Goal: Communication & Community: Ask a question

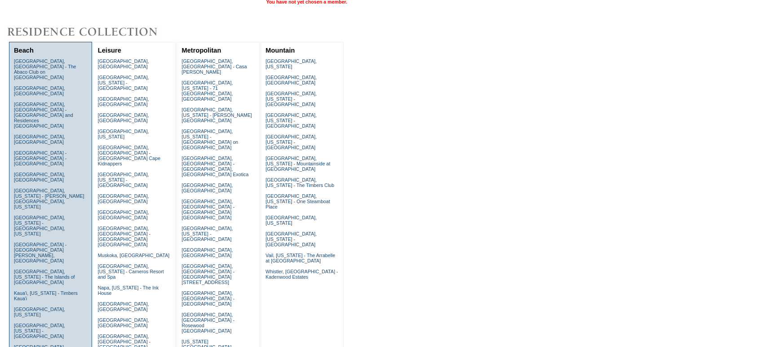
scroll to position [68, 0]
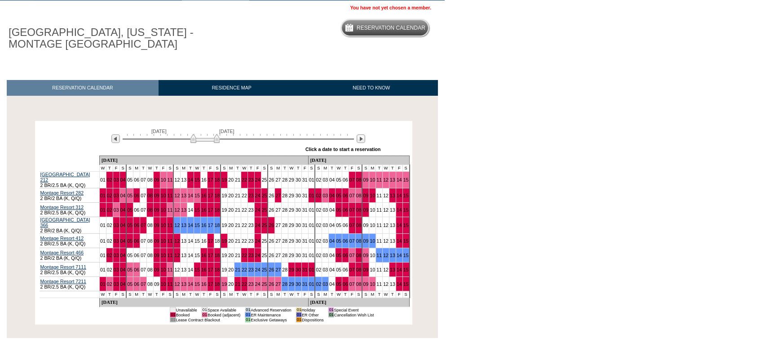
scroll to position [61, 0]
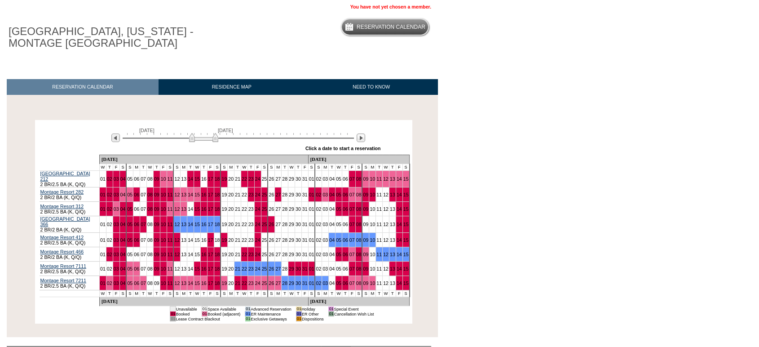
click at [203, 139] on img at bounding box center [203, 137] width 29 height 9
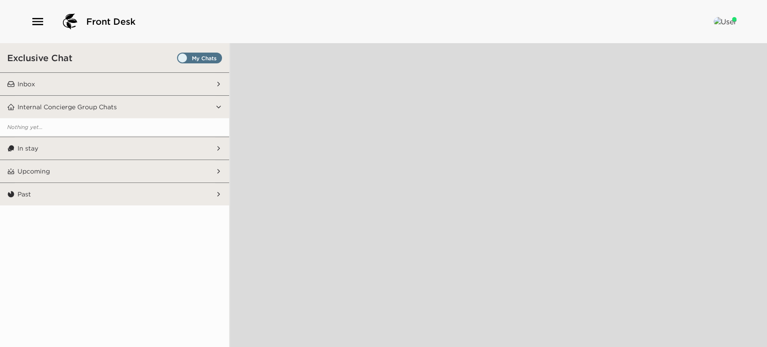
click at [198, 57] on span "Set all destinations" at bounding box center [199, 60] width 45 height 11
click at [179, 60] on input "Set all destinations" at bounding box center [179, 60] width 0 height 0
click at [726, 21] on img at bounding box center [724, 21] width 23 height 9
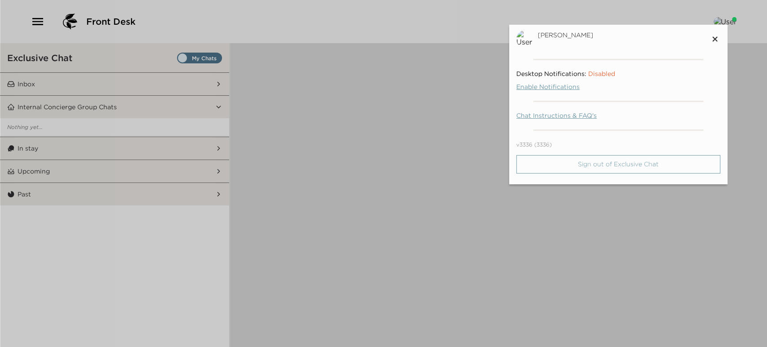
click at [675, 160] on button "Sign out of Exclusive Chat" at bounding box center [618, 164] width 204 height 18
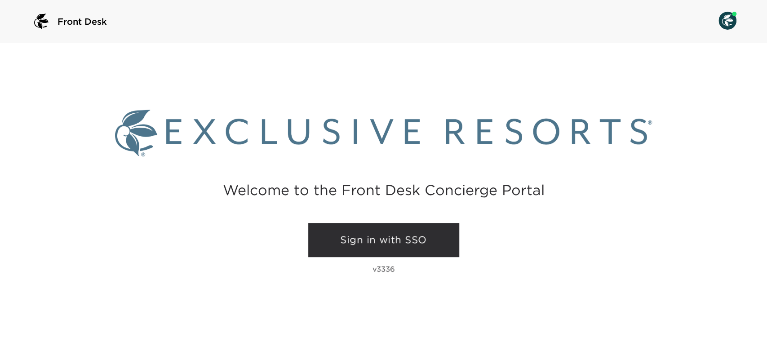
click at [374, 252] on link "Sign in with SSO" at bounding box center [383, 240] width 151 height 34
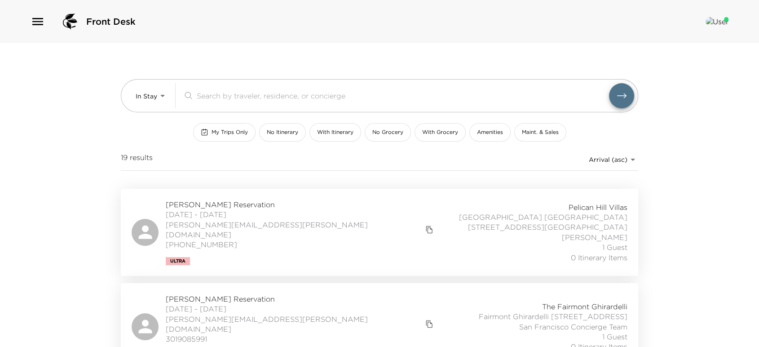
click at [39, 21] on icon "button" at bounding box center [37, 21] width 11 height 7
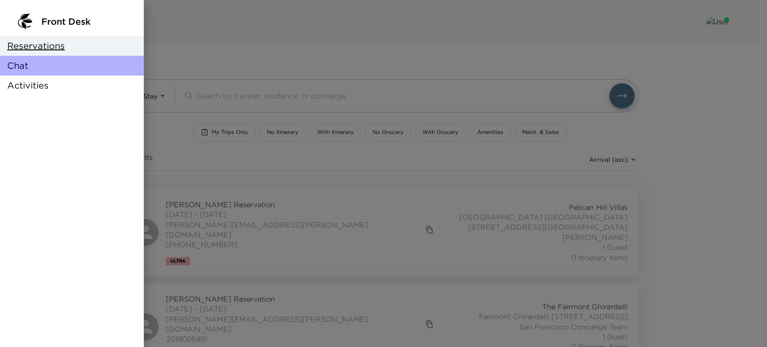
click at [40, 66] on div "Chat" at bounding box center [72, 66] width 144 height 20
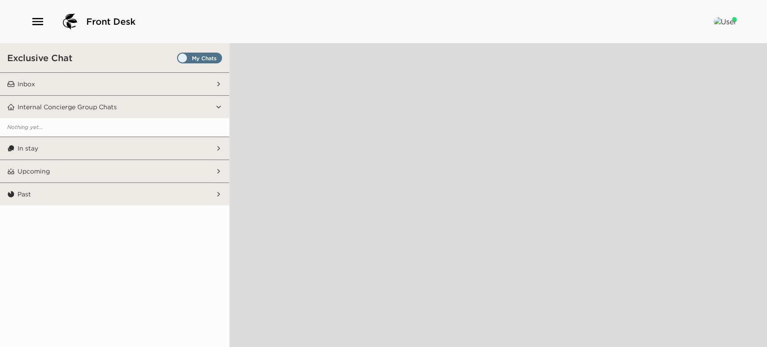
click at [191, 57] on span "Set all destinations" at bounding box center [199, 60] width 45 height 11
click at [179, 60] on input "Set all destinations" at bounding box center [179, 60] width 0 height 0
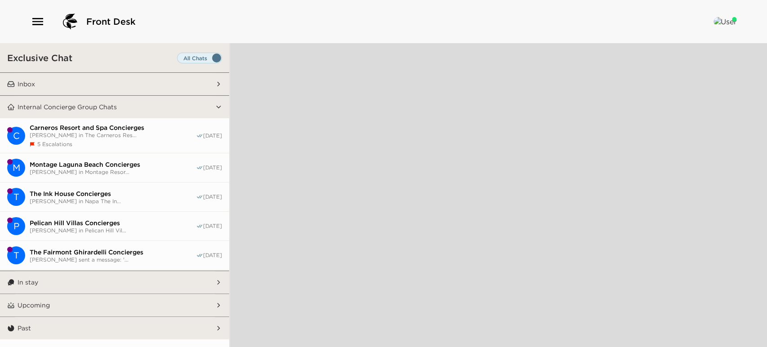
click at [121, 162] on span "Montage Laguna Beach Concierges" at bounding box center [113, 164] width 166 height 8
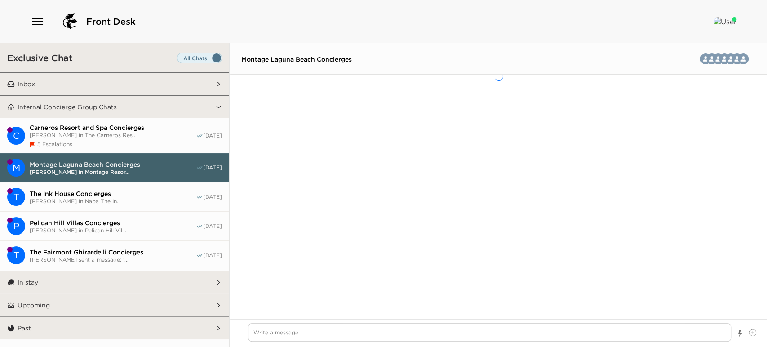
scroll to position [1653, 0]
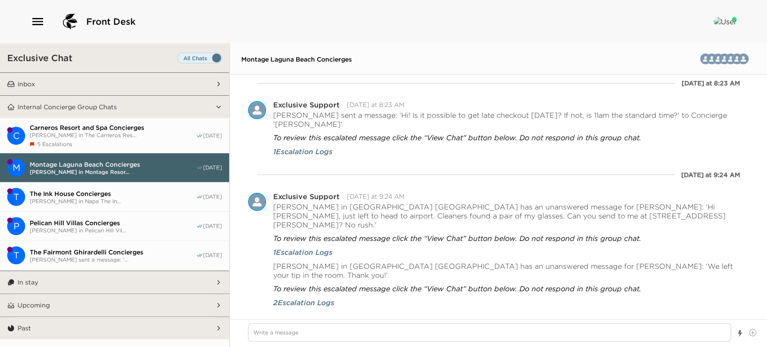
type textarea "x"
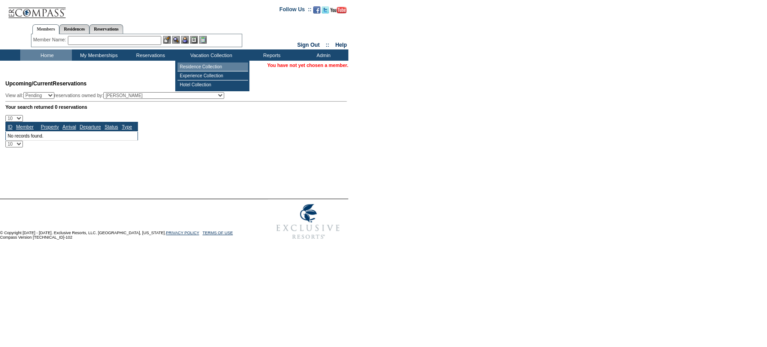
click at [217, 67] on td "Residence Collection" at bounding box center [212, 66] width 71 height 9
